Goal: Transaction & Acquisition: Purchase product/service

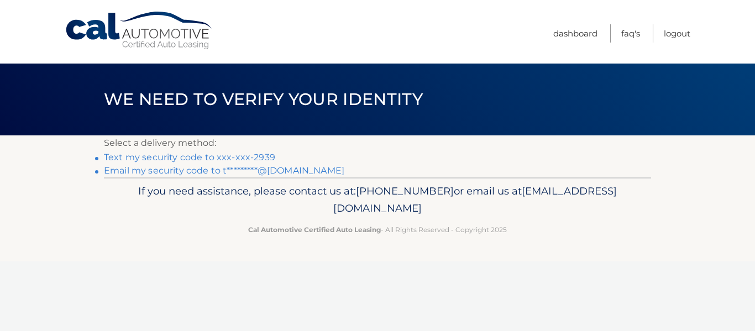
click at [196, 155] on link "Text my security code to xxx-xxx-2939" at bounding box center [189, 157] width 171 height 10
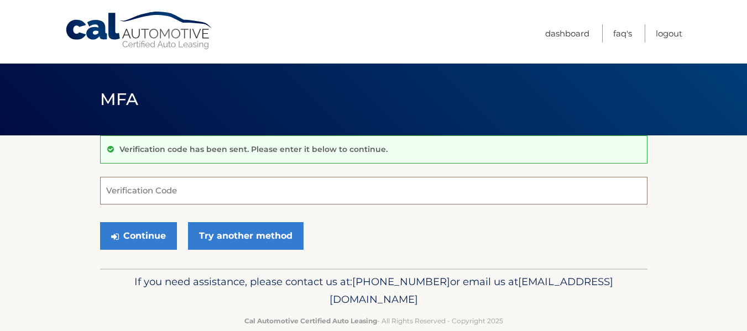
click at [293, 193] on input "Verification Code" at bounding box center [373, 191] width 547 height 28
type input "864548"
click at [100, 222] on button "Continue" at bounding box center [138, 236] width 77 height 28
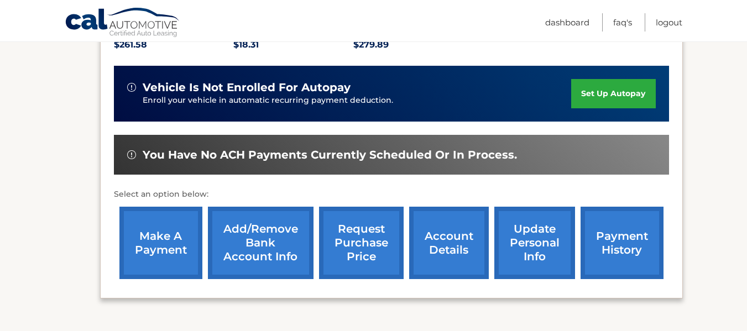
scroll to position [276, 0]
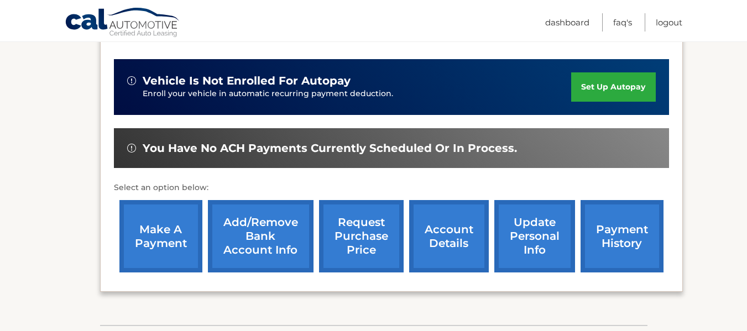
click at [151, 222] on link "make a payment" at bounding box center [160, 236] width 83 height 72
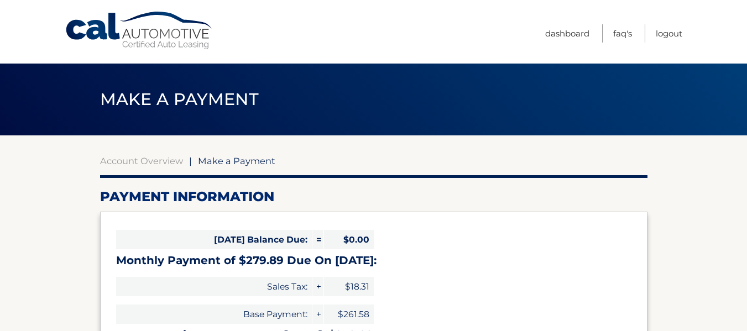
select select "Y2I2YmUxMGUtMGE4ZC00YTE5LTk2ZmUtZmVhN2RmMDYwMWU4"
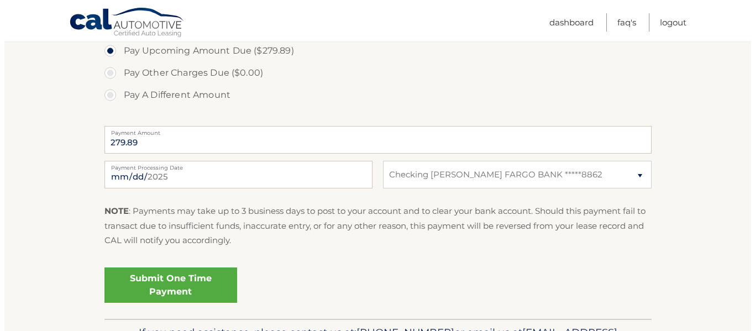
scroll to position [442, 0]
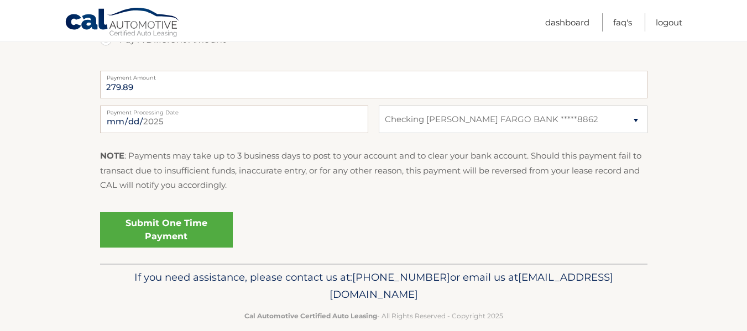
click at [161, 237] on link "Submit One Time Payment" at bounding box center [166, 229] width 133 height 35
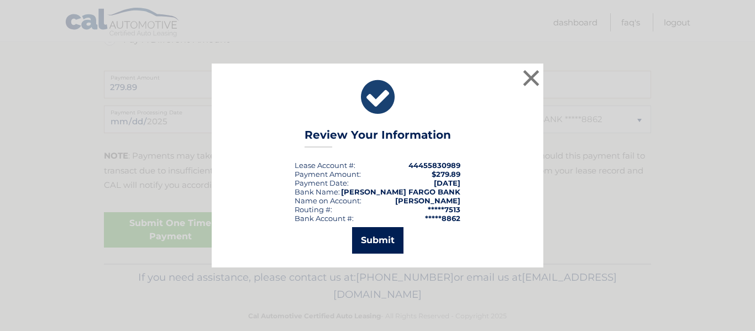
click at [392, 239] on button "Submit" at bounding box center [377, 240] width 51 height 27
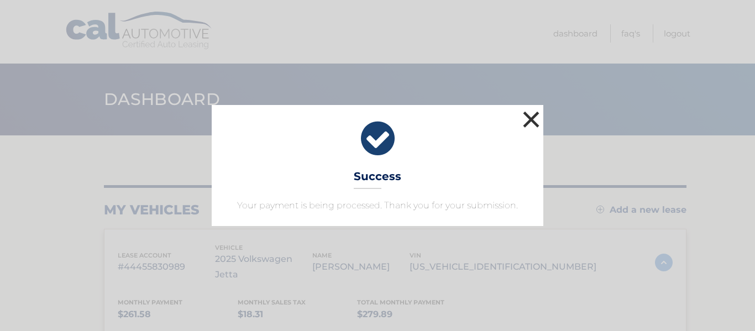
click at [527, 119] on button "×" at bounding box center [531, 119] width 22 height 22
